Goal: Check status: Check status

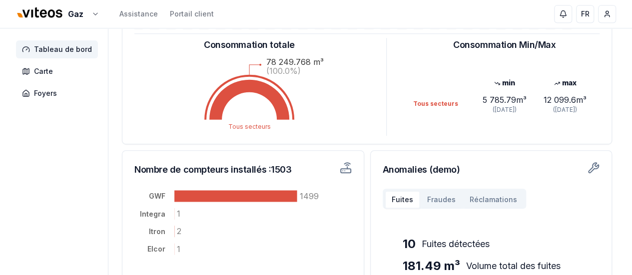
scroll to position [249, 0]
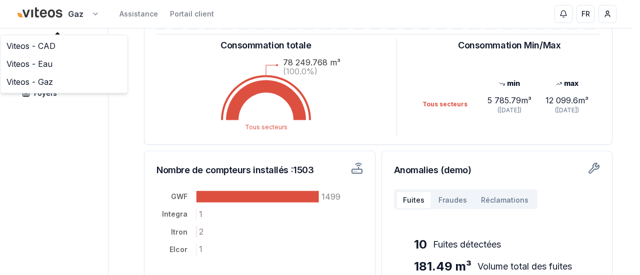
click at [79, 12] on html "Gaz Assistance Portail client FR Nedim Cormehic Tableau de bord Carte Foyers Ta…" at bounding box center [320, 60] width 640 height 619
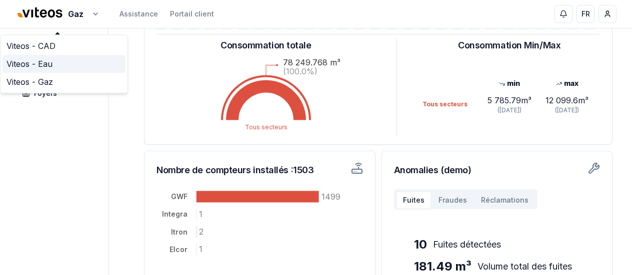
click at [45, 66] on link "Viteos - Eau" at bounding box center [63, 64] width 123 height 18
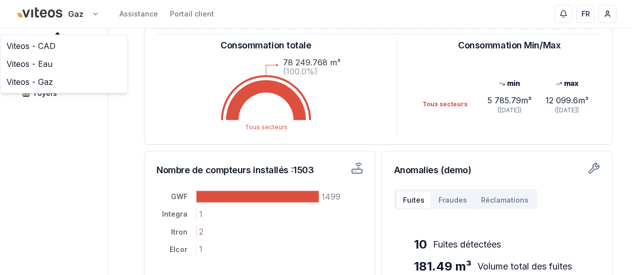
click at [86, 18] on html "Gaz Assistance Portail client FR Nedim Cormehic Tableau de bord Carte Foyers Ta…" at bounding box center [320, 60] width 640 height 619
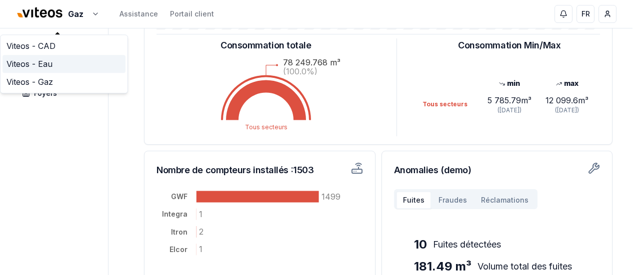
click at [39, 67] on link "Viteos - Eau" at bounding box center [63, 64] width 123 height 18
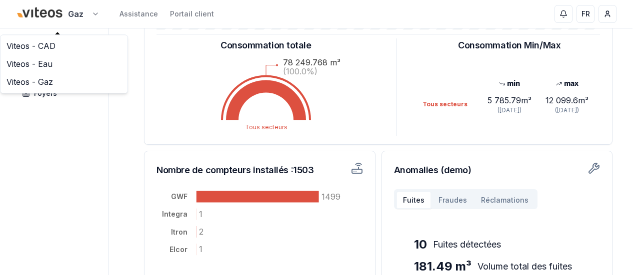
click at [89, 11] on html "Gaz Assistance Portail client FR Nedim Cormehic Tableau de bord Carte Foyers Ta…" at bounding box center [320, 60] width 640 height 619
click at [43, 51] on link "Viteos - CAD" at bounding box center [63, 46] width 123 height 18
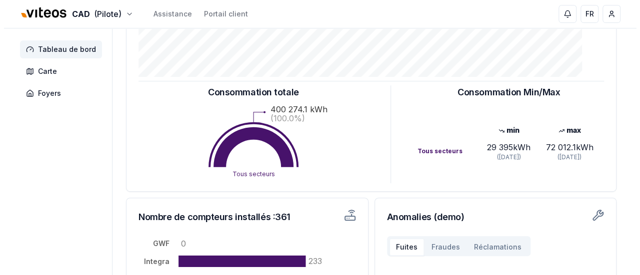
scroll to position [201, 0]
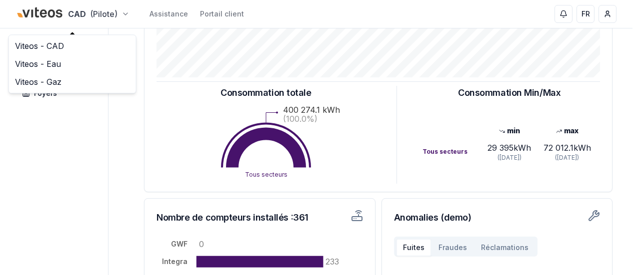
click at [111, 15] on html "CAD (Pilote) Assistance Portail client FR Nedim Cormehic Tableau de bord Carte …" at bounding box center [320, 108] width 640 height 619
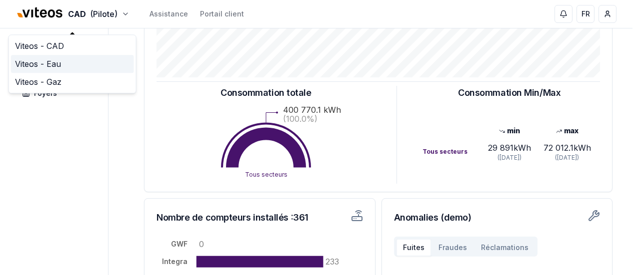
click at [59, 62] on link "Viteos - Eau" at bounding box center [72, 64] width 123 height 18
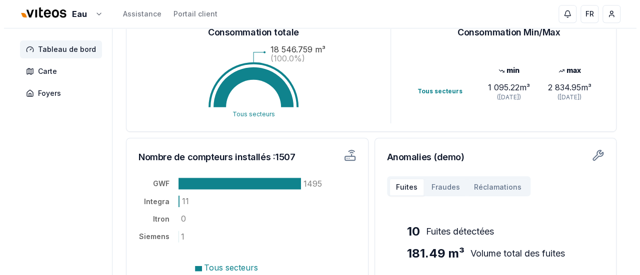
scroll to position [260, 0]
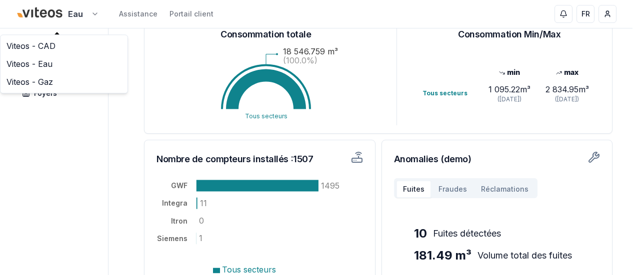
click at [87, 15] on html "Eau Assistance Portail client FR Nedim Cormehic Tableau de bord Carte Foyers Ta…" at bounding box center [320, 49] width 640 height 619
click at [52, 85] on link "Viteos - Gaz" at bounding box center [63, 82] width 123 height 18
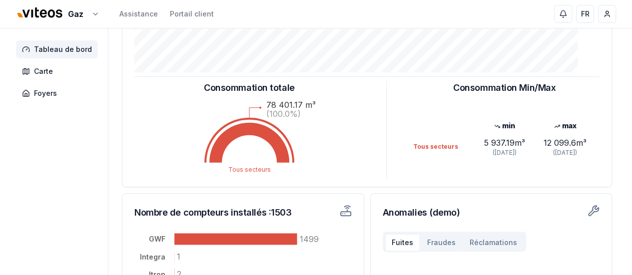
scroll to position [207, 0]
